Goal: Check status: Check status

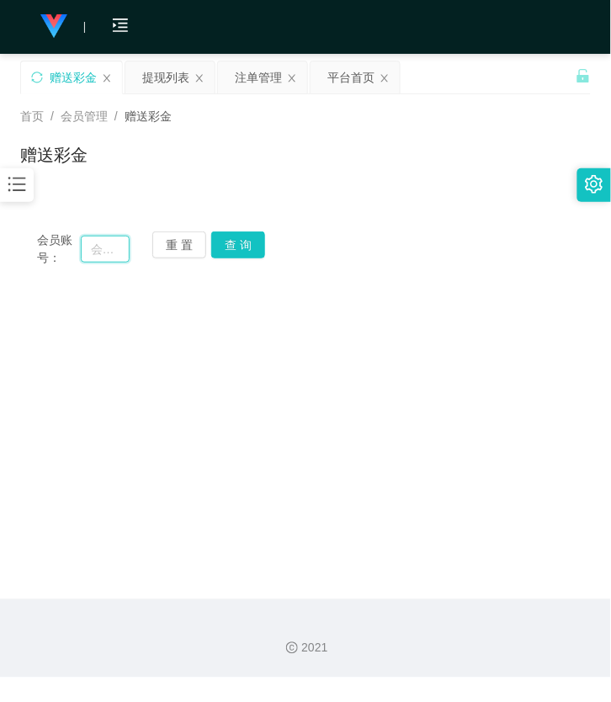
click at [101, 253] on input "text" at bounding box center [105, 249] width 49 height 27
paste input "chen6085"
type input "chen6085"
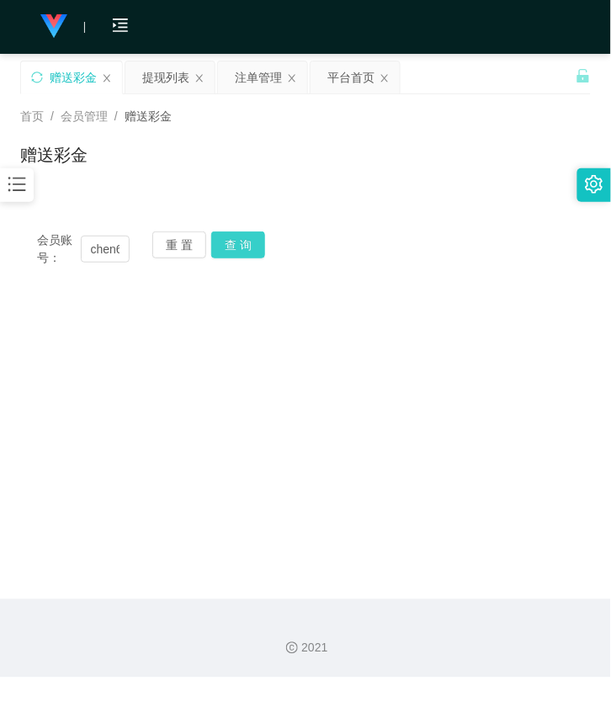
click at [241, 258] on button "查 询" at bounding box center [238, 245] width 54 height 27
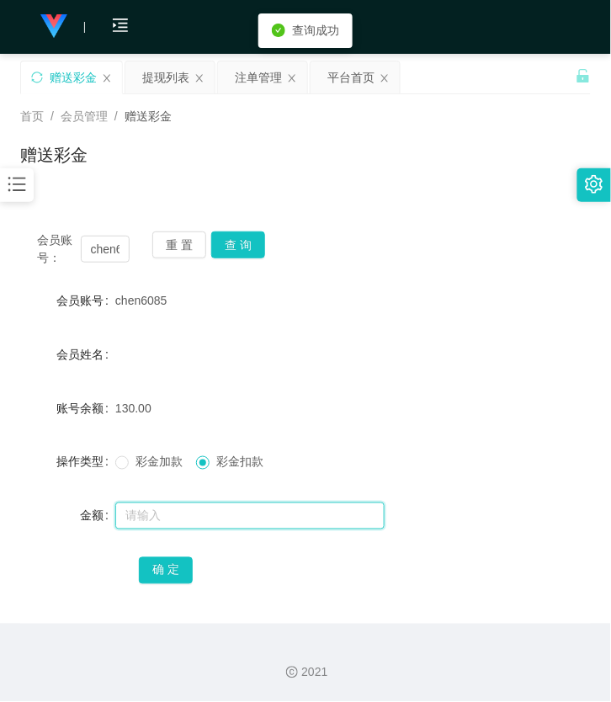
click at [194, 509] on input "text" at bounding box center [249, 516] width 269 height 27
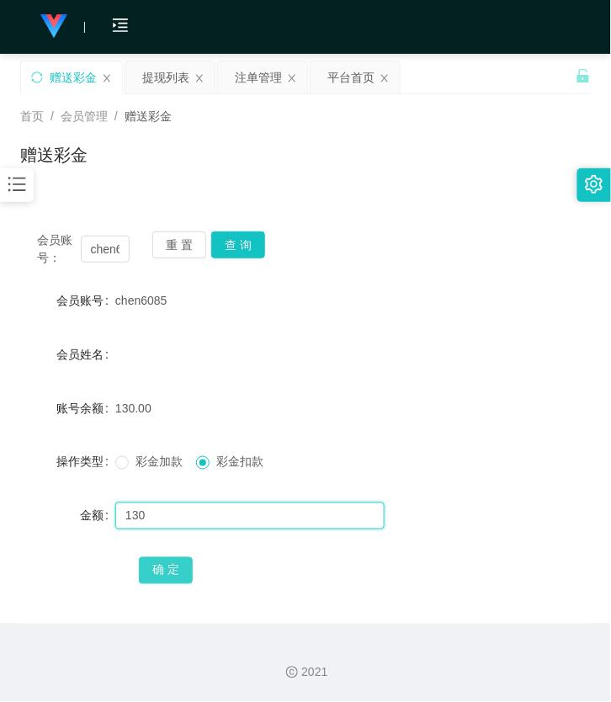
type input "130"
click at [190, 578] on button "确 定" at bounding box center [166, 570] width 54 height 27
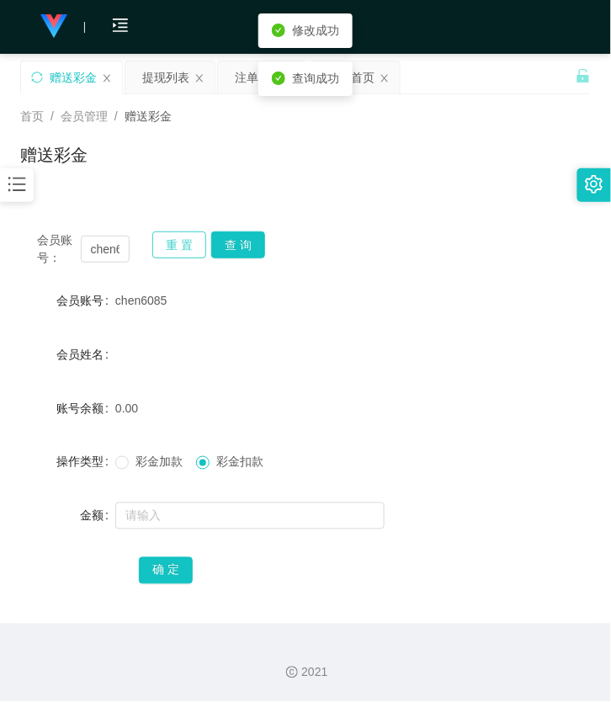
click at [191, 237] on button "重 置" at bounding box center [179, 245] width 54 height 27
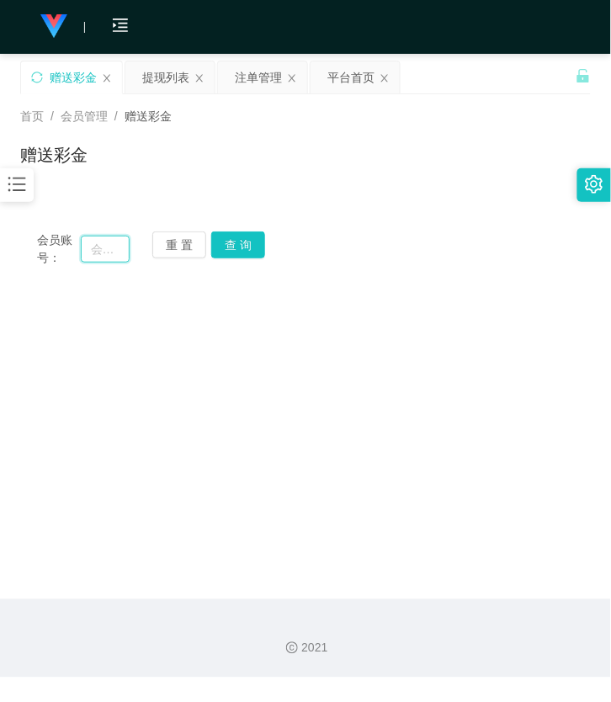
click at [109, 261] on input "text" at bounding box center [105, 249] width 49 height 27
paste input "yplow9813"
type input "yplow9813"
click at [229, 242] on button "查 询" at bounding box center [238, 245] width 54 height 27
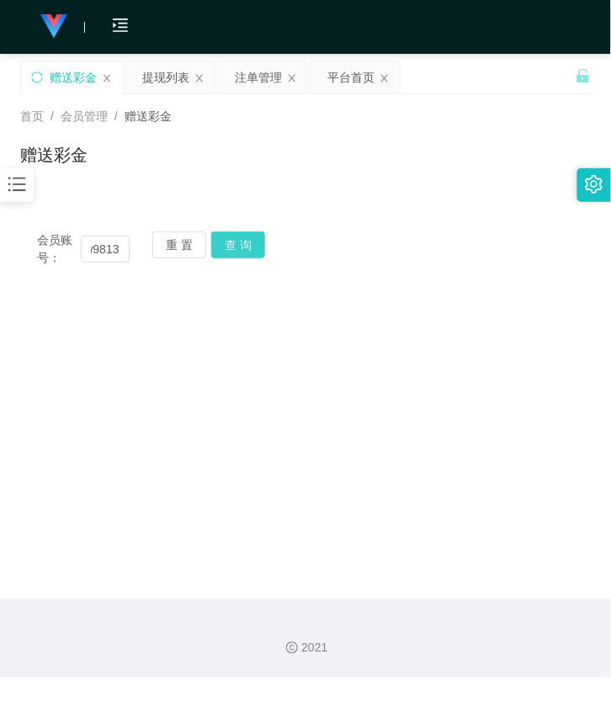
scroll to position [0, 0]
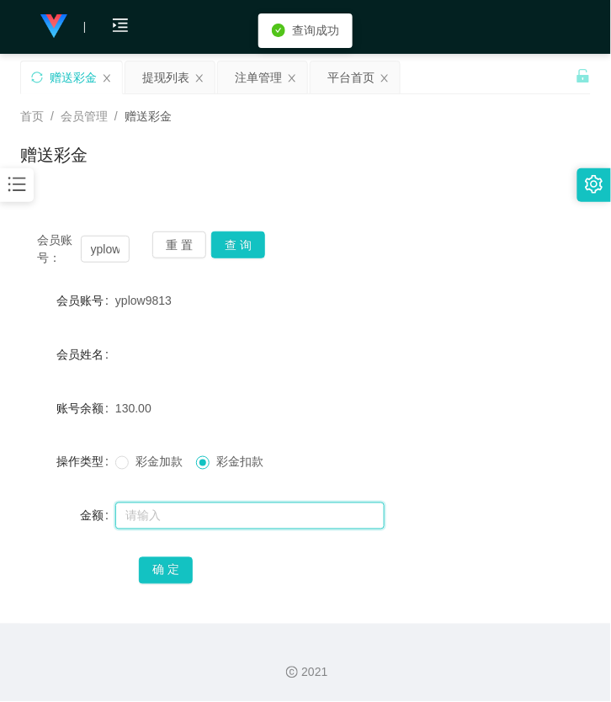
click at [194, 509] on input "text" at bounding box center [249, 516] width 269 height 27
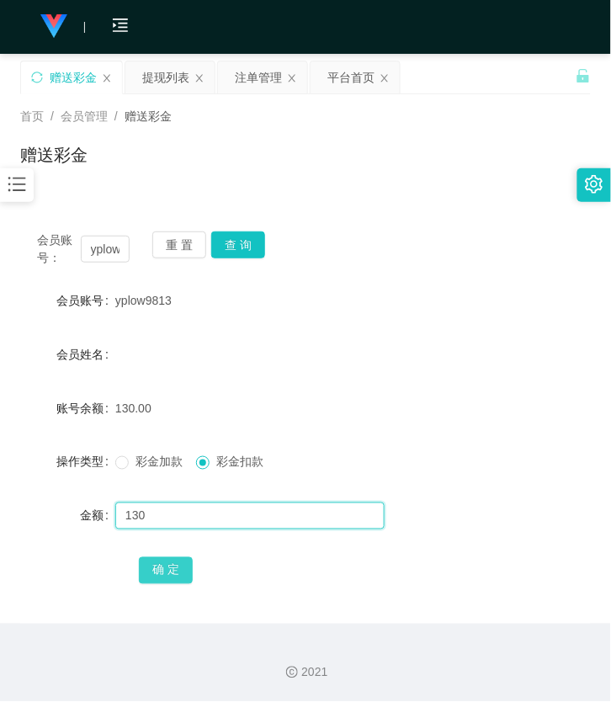
type input "130"
click at [190, 558] on button "确 定" at bounding box center [166, 570] width 54 height 27
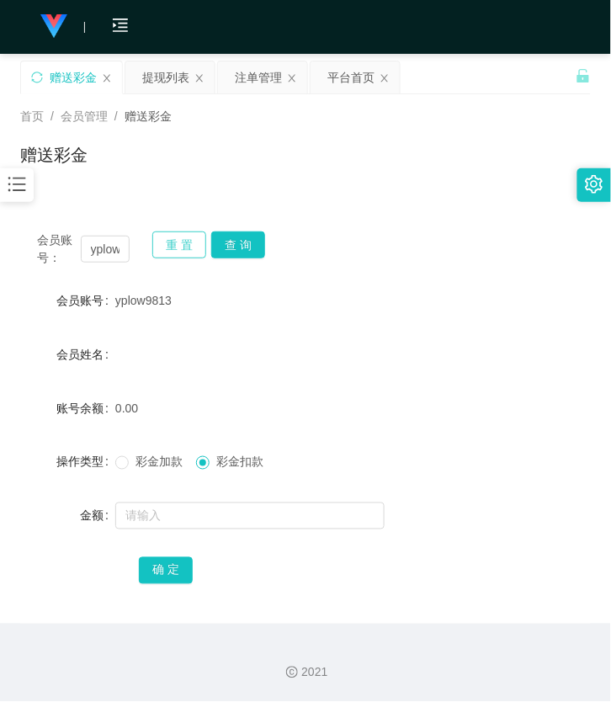
click at [170, 237] on button "重 置" at bounding box center [179, 245] width 54 height 27
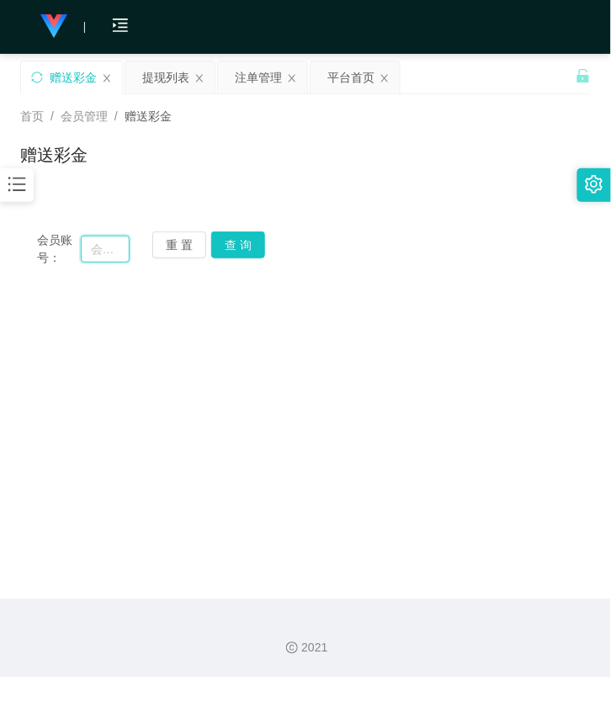
click at [86, 241] on input "text" at bounding box center [105, 249] width 49 height 27
paste input "0136629933"
type input "0136629933"
click at [242, 240] on button "查 询" at bounding box center [238, 245] width 54 height 27
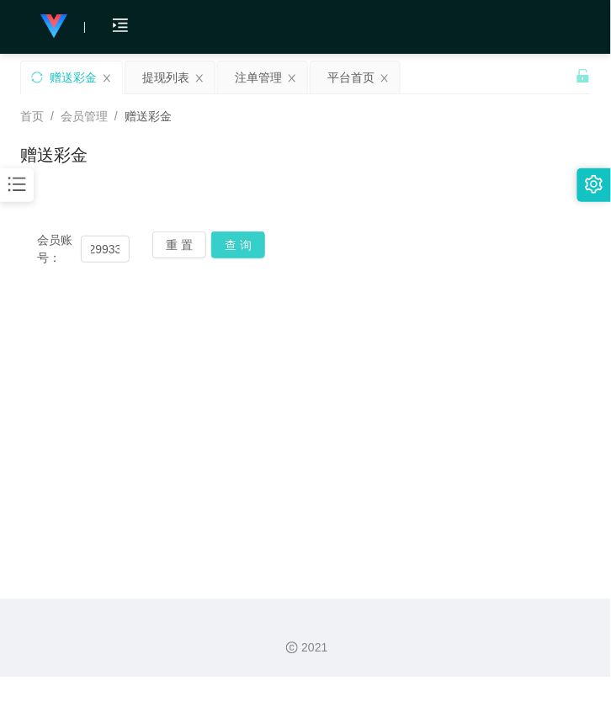
scroll to position [0, 0]
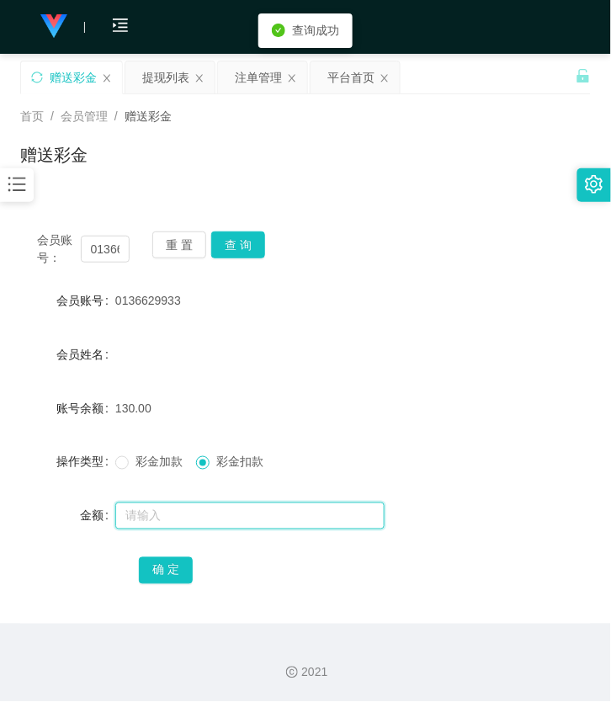
click at [196, 524] on input "text" at bounding box center [249, 516] width 269 height 27
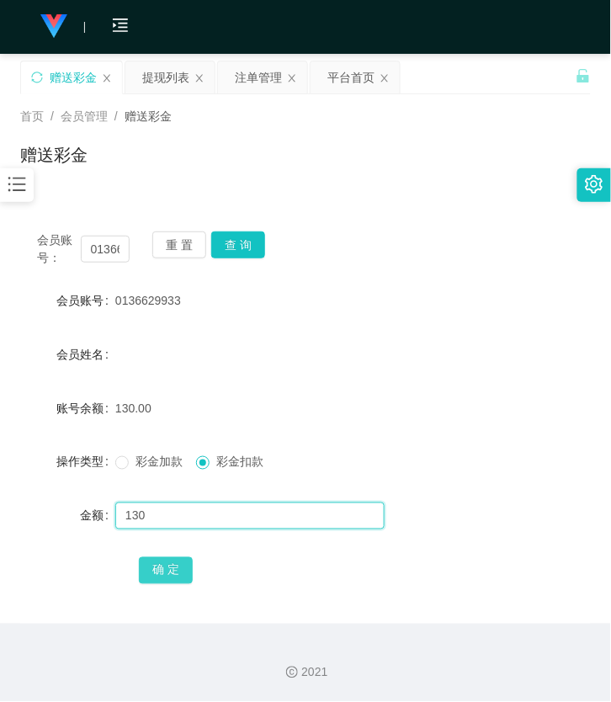
type input "130"
click at [157, 560] on button "确 定" at bounding box center [166, 570] width 54 height 27
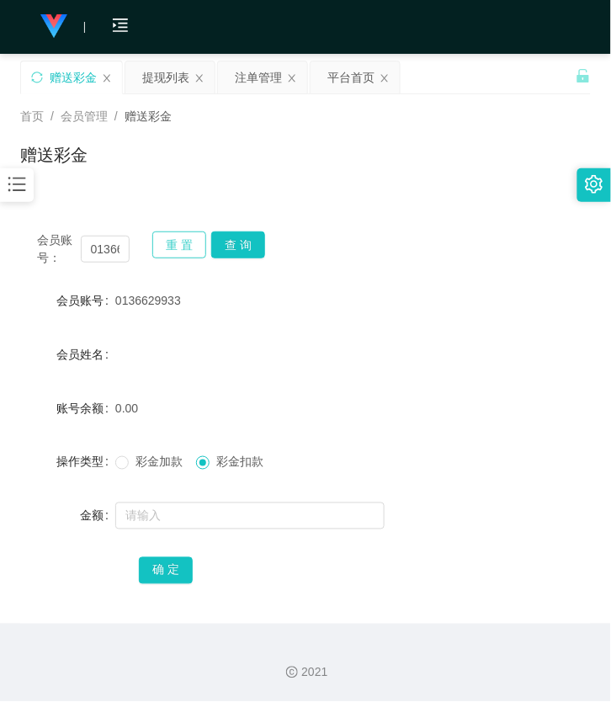
click at [174, 241] on button "重 置" at bounding box center [179, 245] width 54 height 27
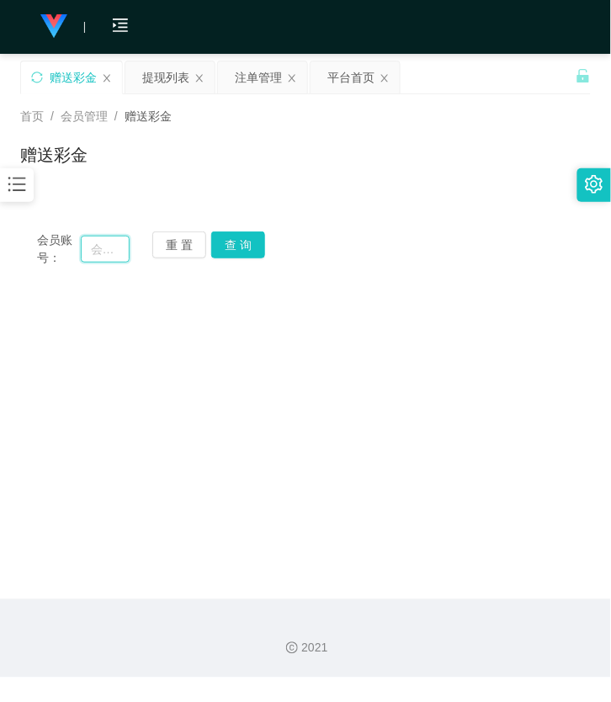
click at [110, 254] on input "text" at bounding box center [105, 249] width 49 height 27
paste input "0172663138"
type input "0172663138"
click at [220, 253] on button "查 询" at bounding box center [238, 245] width 54 height 27
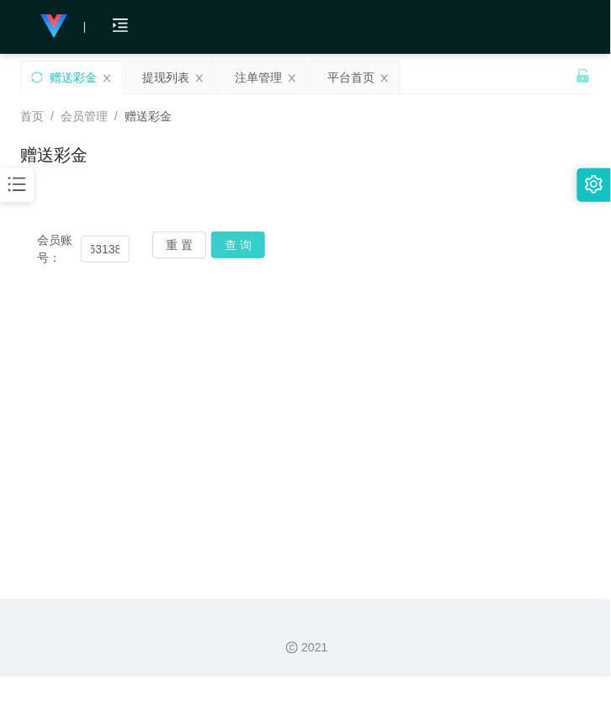
scroll to position [0, 0]
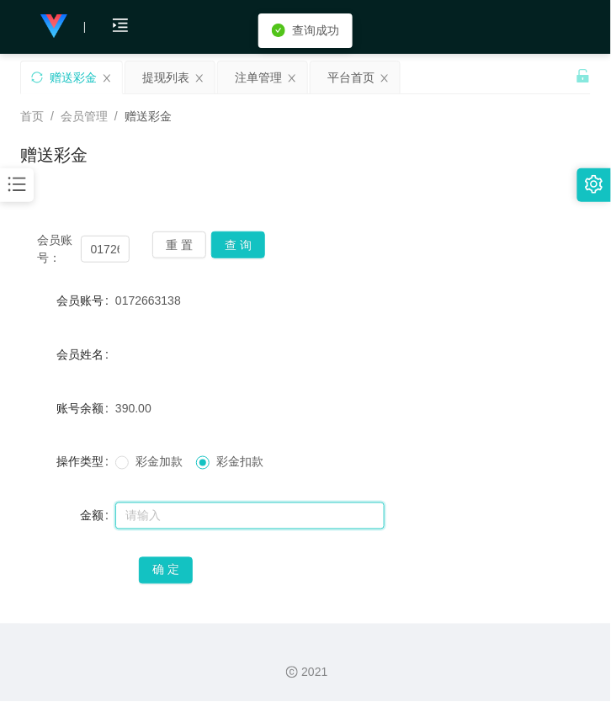
click at [181, 511] on input "text" at bounding box center [249, 516] width 269 height 27
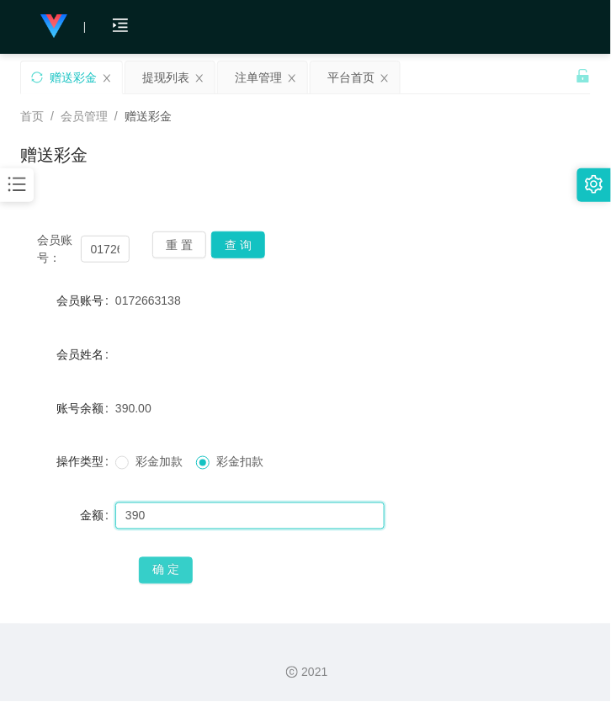
type input "390"
click at [171, 575] on button "确 定" at bounding box center [166, 570] width 54 height 27
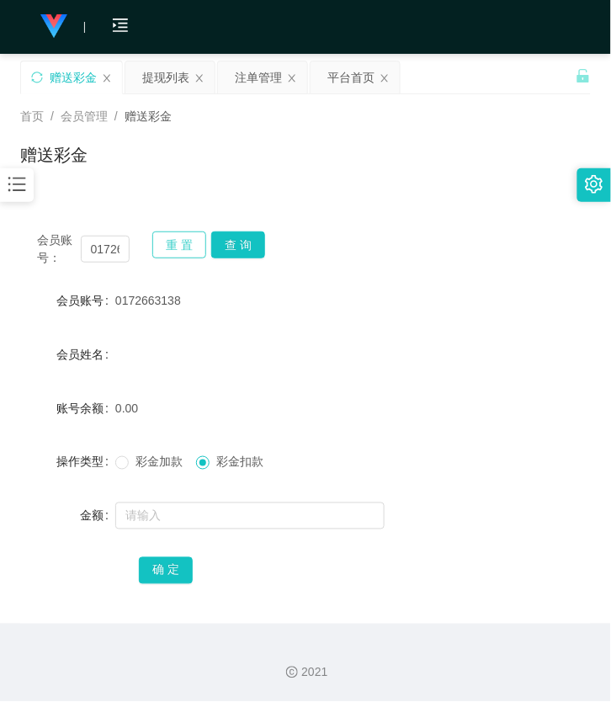
click at [169, 255] on button "重 置" at bounding box center [179, 245] width 54 height 27
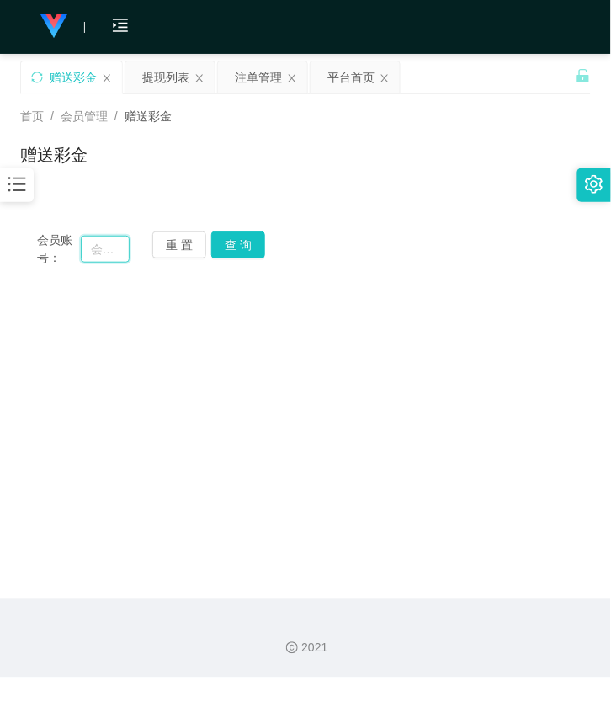
click at [118, 258] on input "text" at bounding box center [105, 249] width 49 height 27
paste input "[PERSON_NAME]"
type input "[PERSON_NAME]"
click at [236, 253] on button "查 询" at bounding box center [238, 245] width 54 height 27
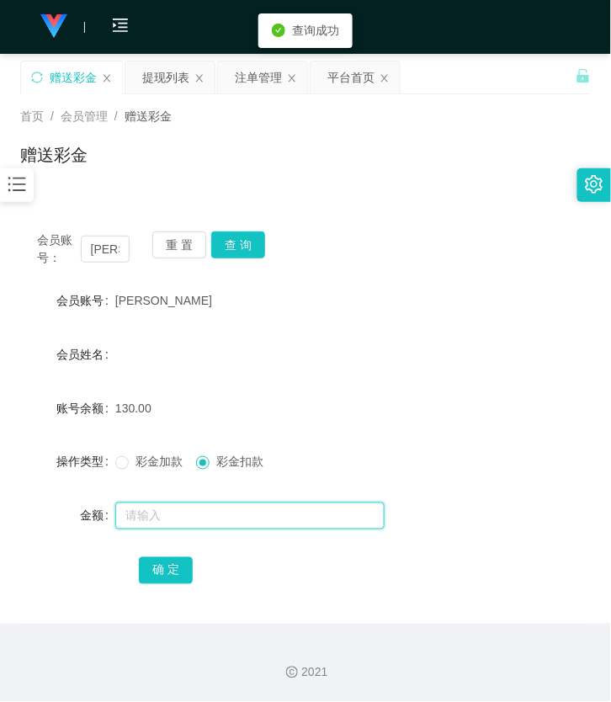
drag, startPoint x: 222, startPoint y: 517, endPoint x: 217, endPoint y: 508, distance: 10.5
click at [221, 511] on input "text" at bounding box center [249, 516] width 269 height 27
type input "130"
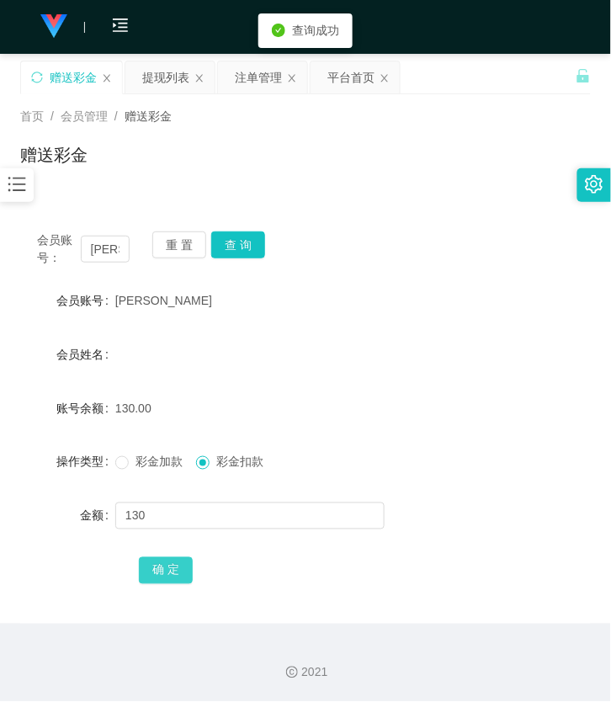
click at [174, 569] on button "确 定" at bounding box center [166, 570] width 54 height 27
